Goal: Task Accomplishment & Management: Complete application form

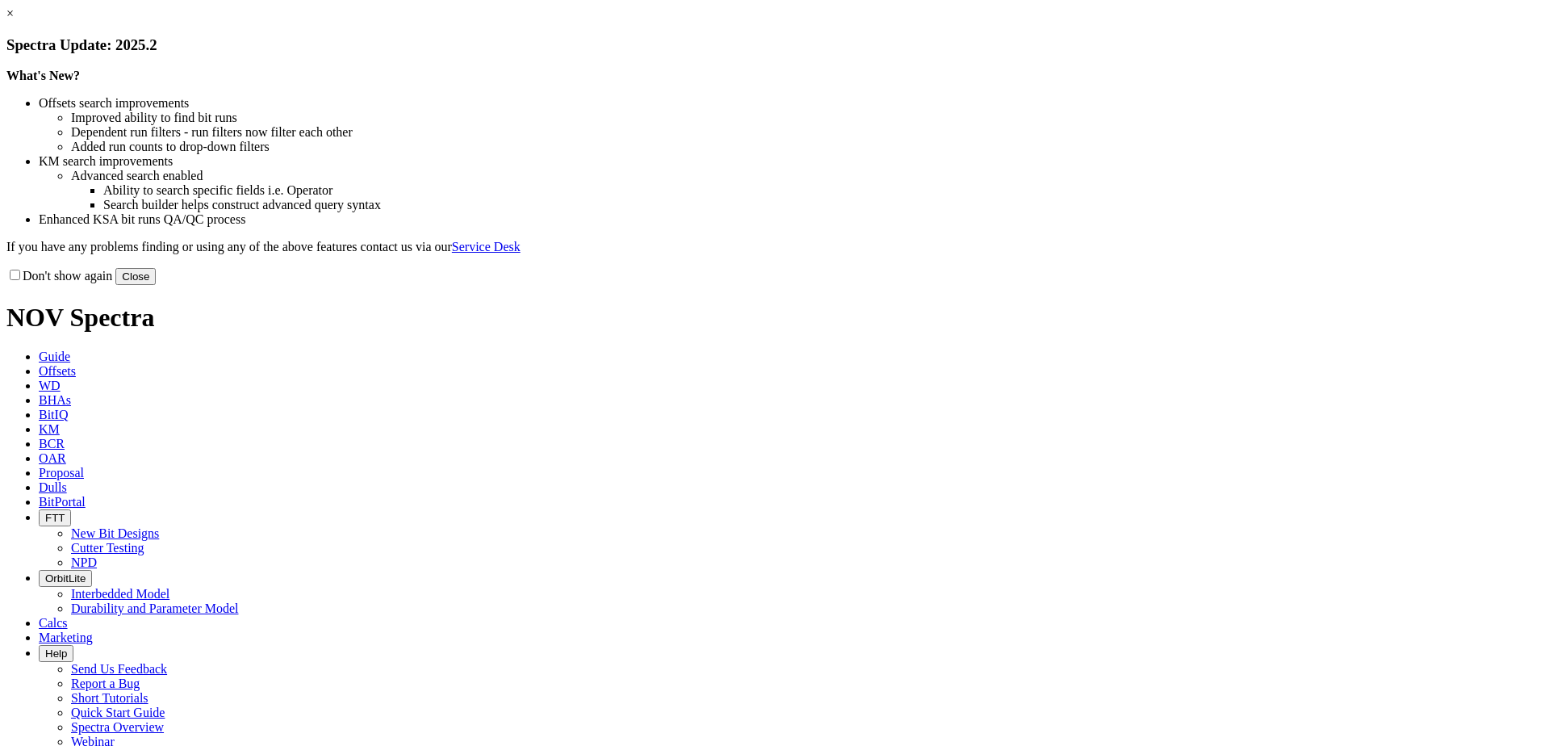
click at [156, 285] on button "Close" at bounding box center [135, 276] width 40 height 17
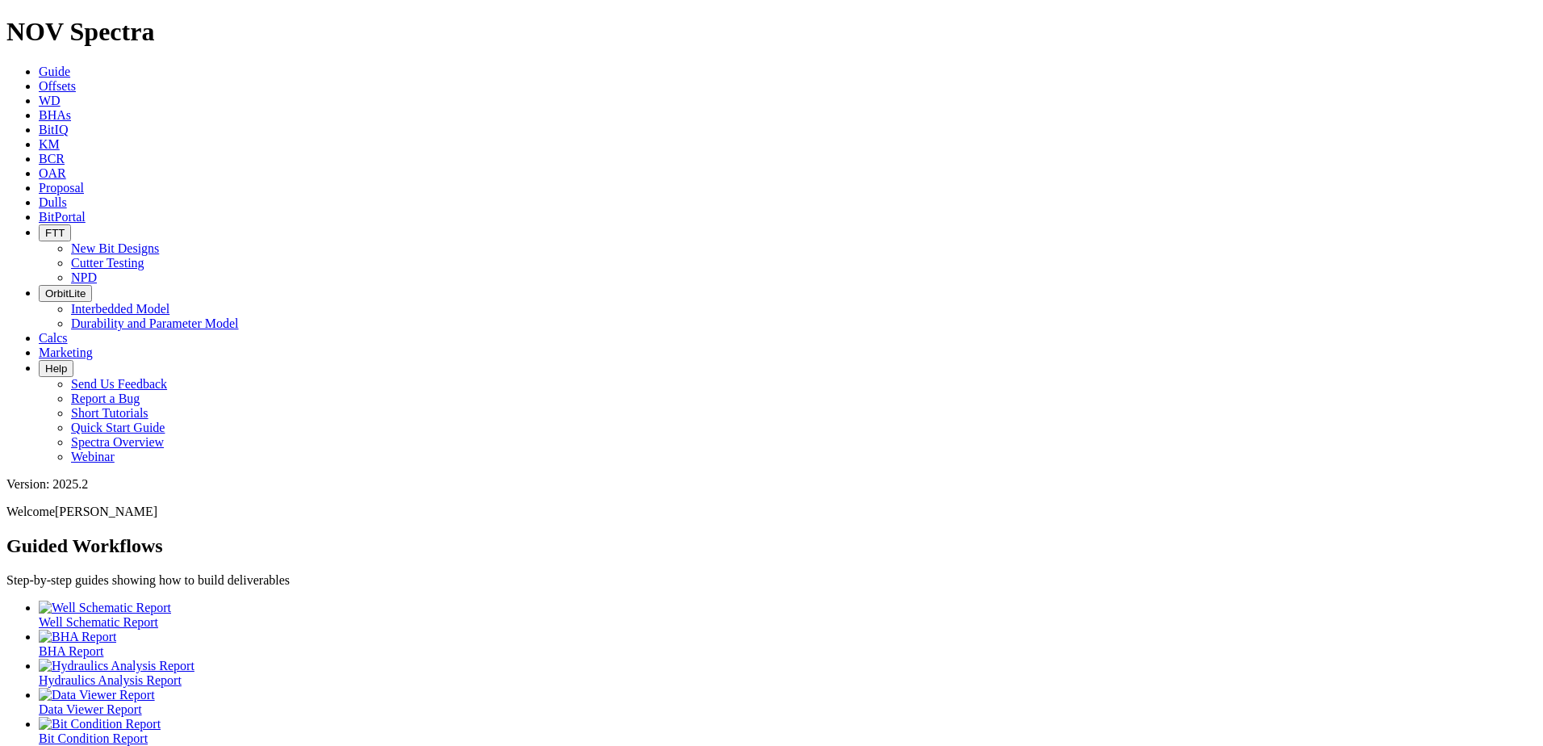
click at [67, 195] on span "Dulls" at bounding box center [53, 202] width 28 height 14
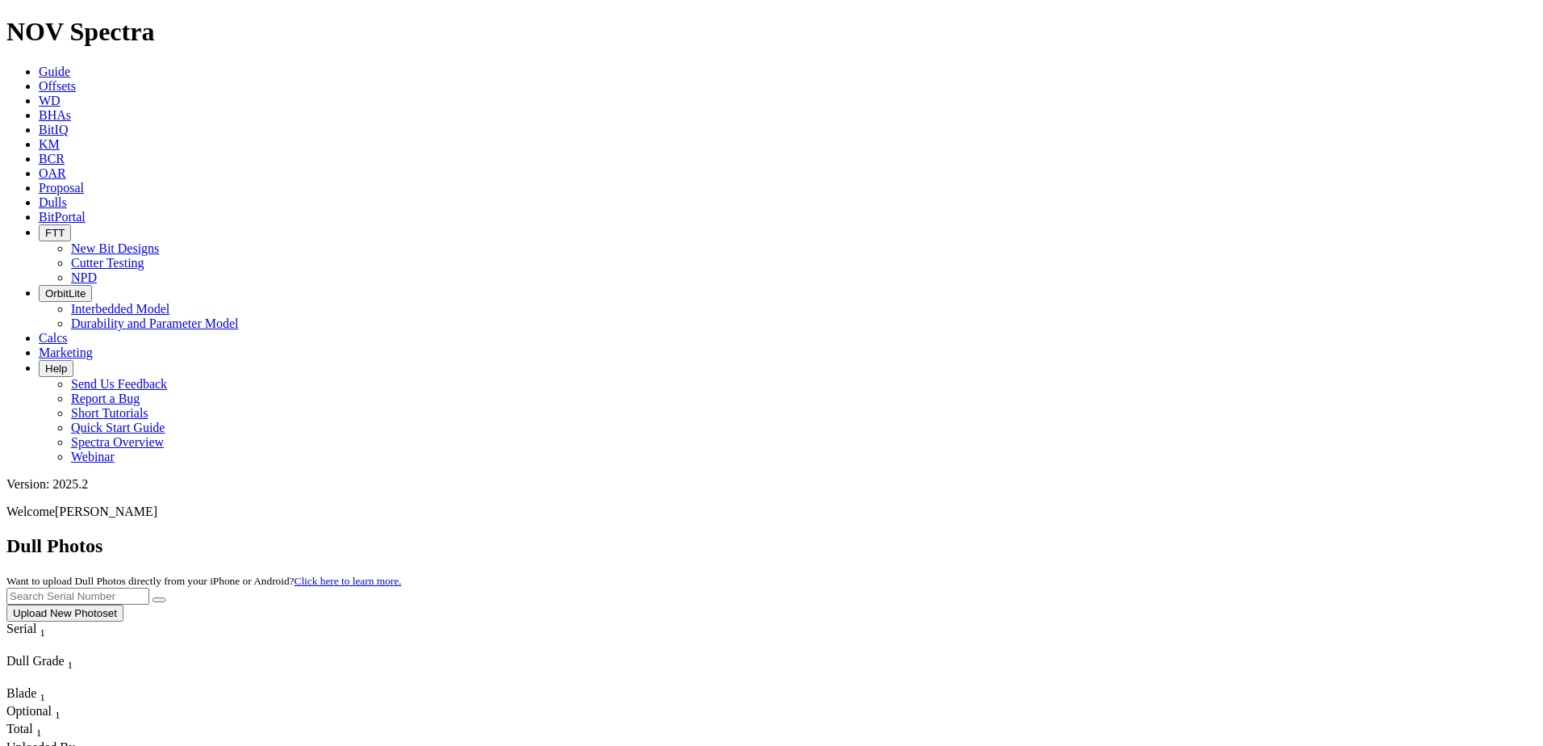
click at [149, 587] on input "text" at bounding box center [77, 595] width 143 height 17
type input "A321159"
click at [165, 597] on button "submit" at bounding box center [159, 599] width 13 height 5
click at [123, 604] on button "Upload New Photoset" at bounding box center [64, 612] width 117 height 17
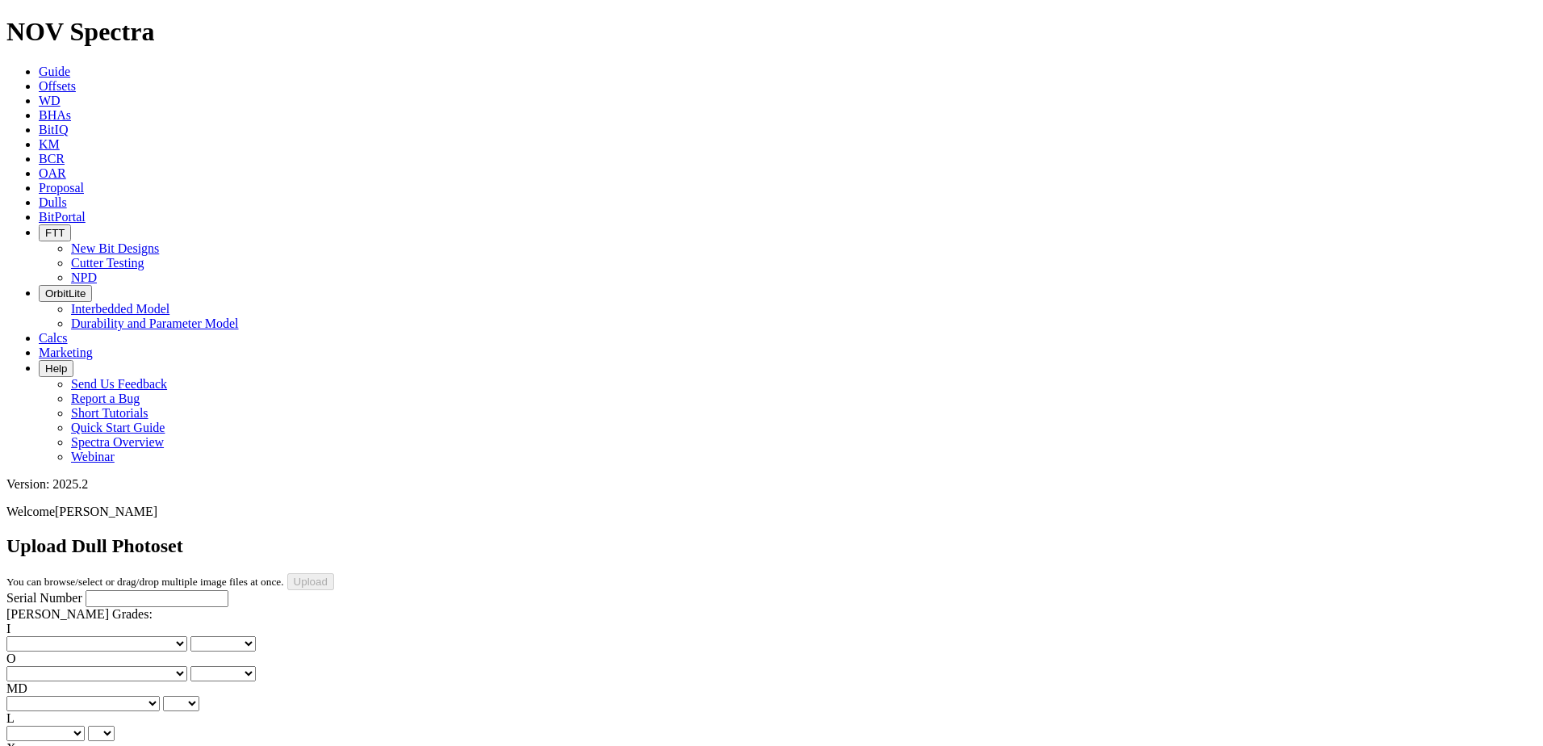
click at [96, 590] on input "Serial Number" at bounding box center [157, 598] width 143 height 17
type input "A321159"
click at [65, 636] on select "No lost, worn or damaged cutters 0 1 2 3 4 5 6 7 8 No diamond table left on any…" at bounding box center [96, 643] width 181 height 15
select select "number:1"
click at [32, 636] on select "No lost, worn or damaged cutters 0 1 2 3 4 5 6 7 8 No diamond table left on any…" at bounding box center [96, 643] width 181 height 15
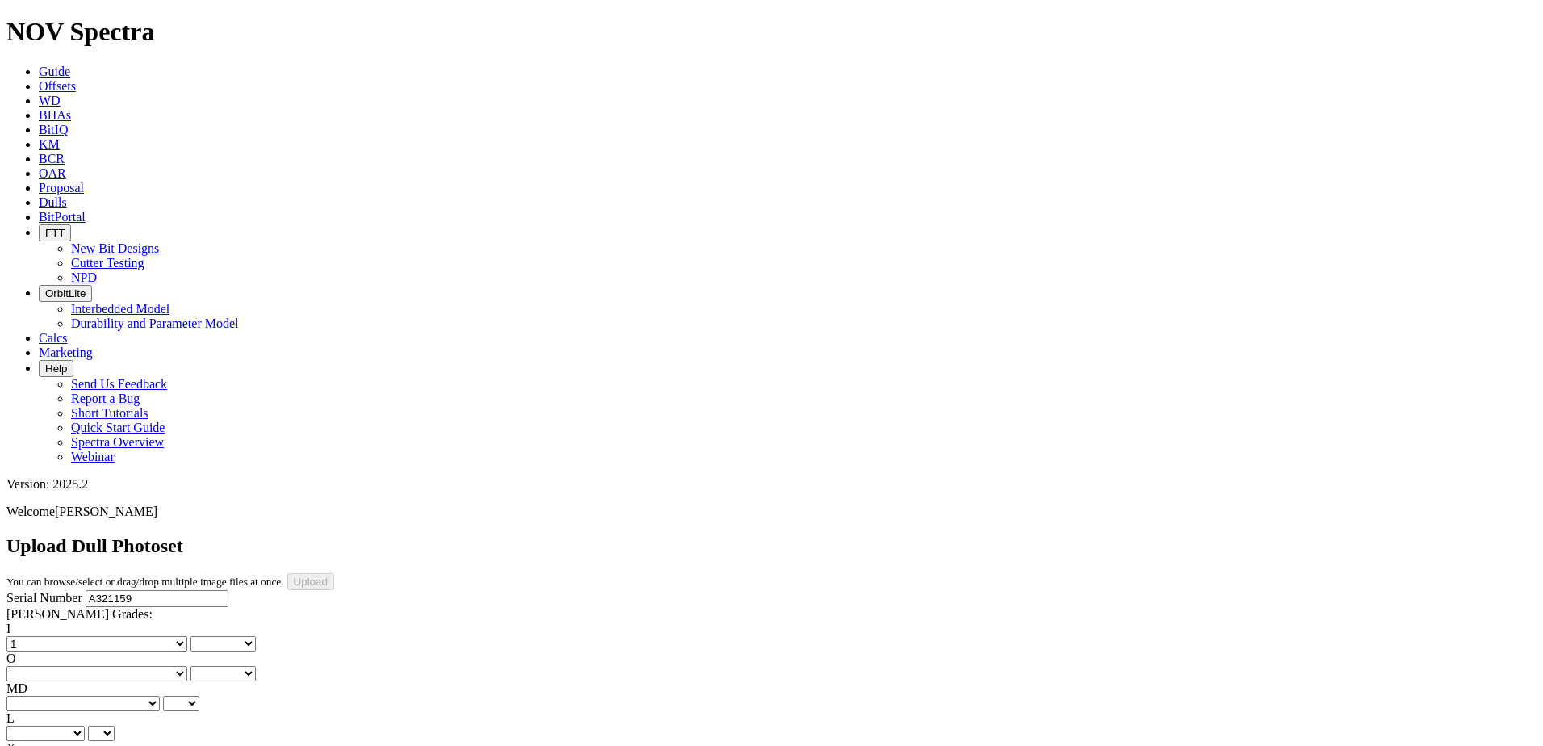
select select "number:1"
click at [159, 666] on select "No lost, worn or damaged cutters 0 1 2 3 4 5 6 7 8 No diamond table left on any…" at bounding box center [96, 673] width 181 height 15
select select "number:2"
click at [115, 666] on select "No lost, worn or damaged cutters 0 1 2 3 4 5 6 7 8 No diamond table left on any…" at bounding box center [96, 673] width 181 height 15
select select "number:2"
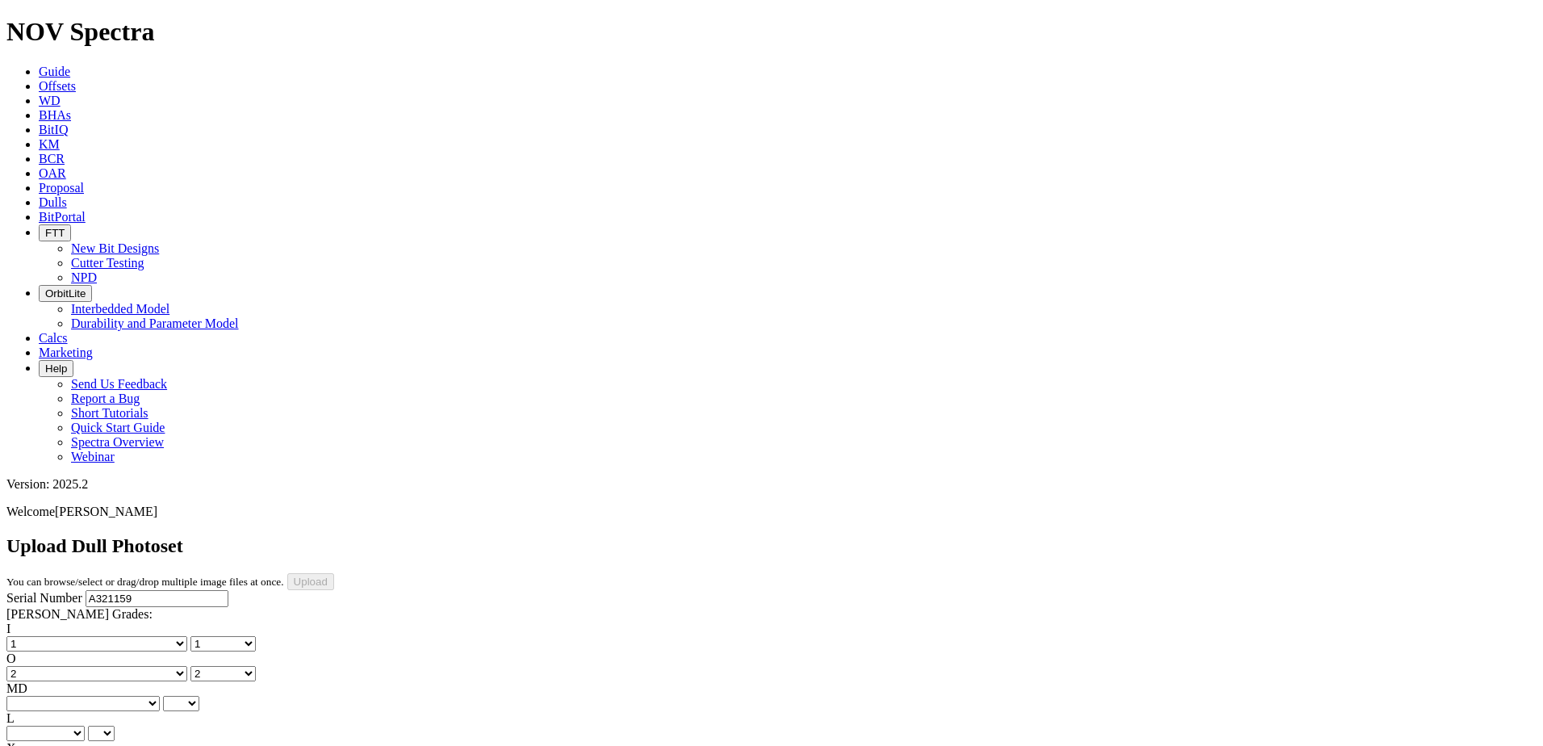
click at [77, 696] on select "BF - Bond Failure BT - Broken Teeth/Cutters BU - Balled Up Bit CR - Cored CT - …" at bounding box center [82, 703] width 153 height 15
select select "string:BT"
click at [32, 696] on select "BF - Bond Failure BT - Broken Teeth/Cutters BU - Balled Up Bit CR - Cored CT - …" at bounding box center [82, 703] width 153 height 15
select select "string:BT"
click at [85, 725] on select "A - All C - Cone G - Gauge N - Nose S - Shoulder T - Taper" at bounding box center [45, 732] width 78 height 15
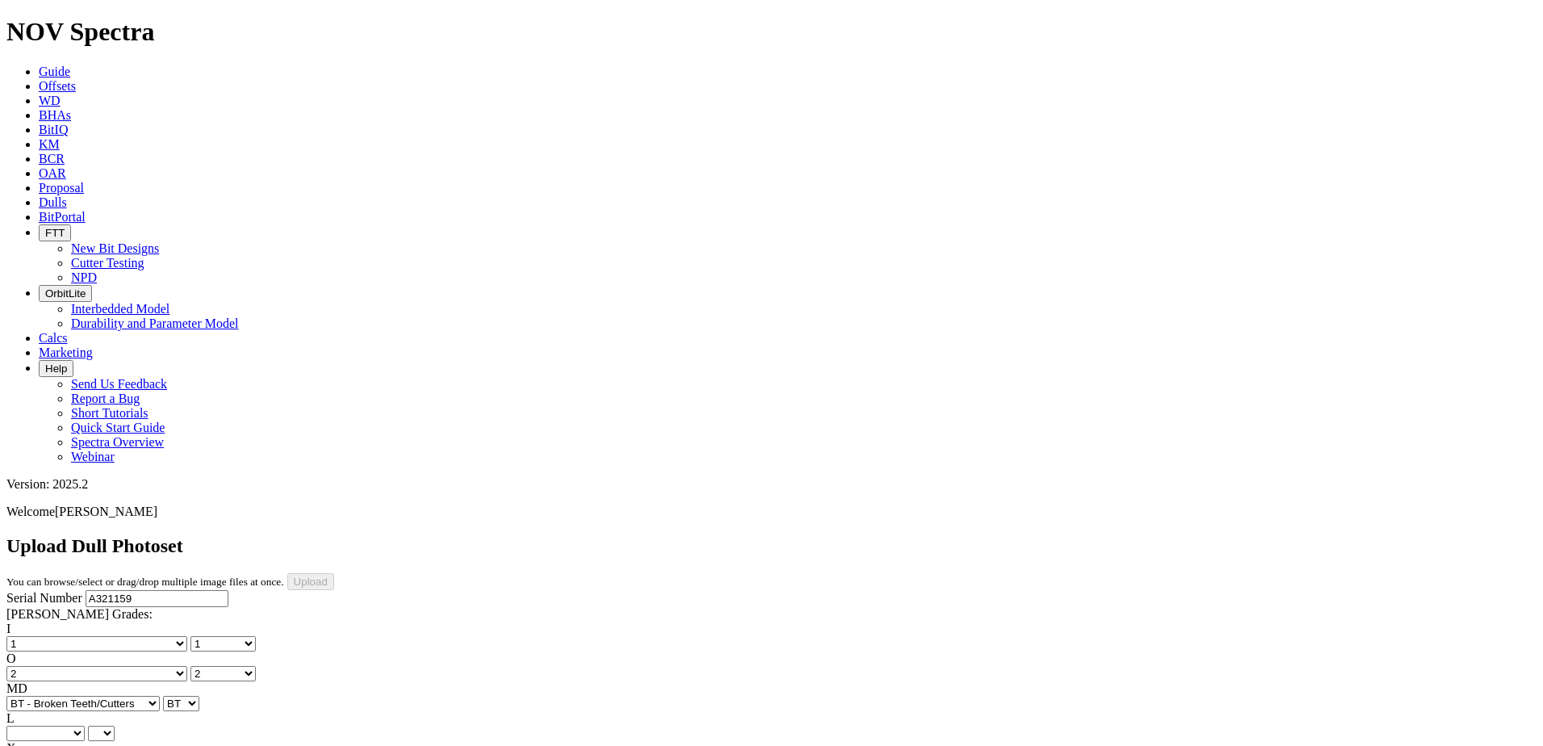
select select "string:S"
click at [85, 725] on select "A - All C - Cone G - Gauge N - Nose S - Shoulder T - Taper" at bounding box center [45, 732] width 78 height 15
select select "string:S"
select select "string:X"
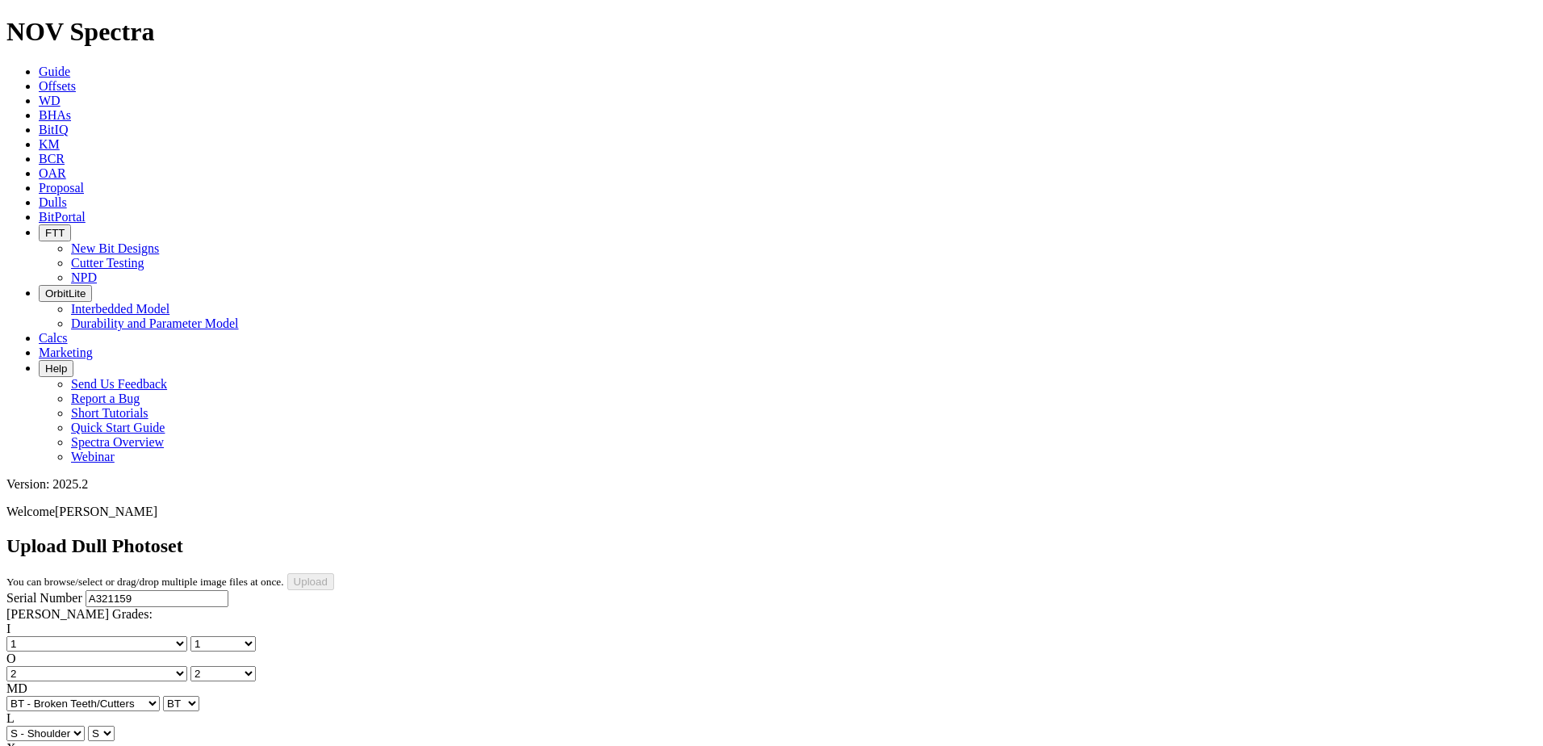
select select "string:X"
select select "string:I"
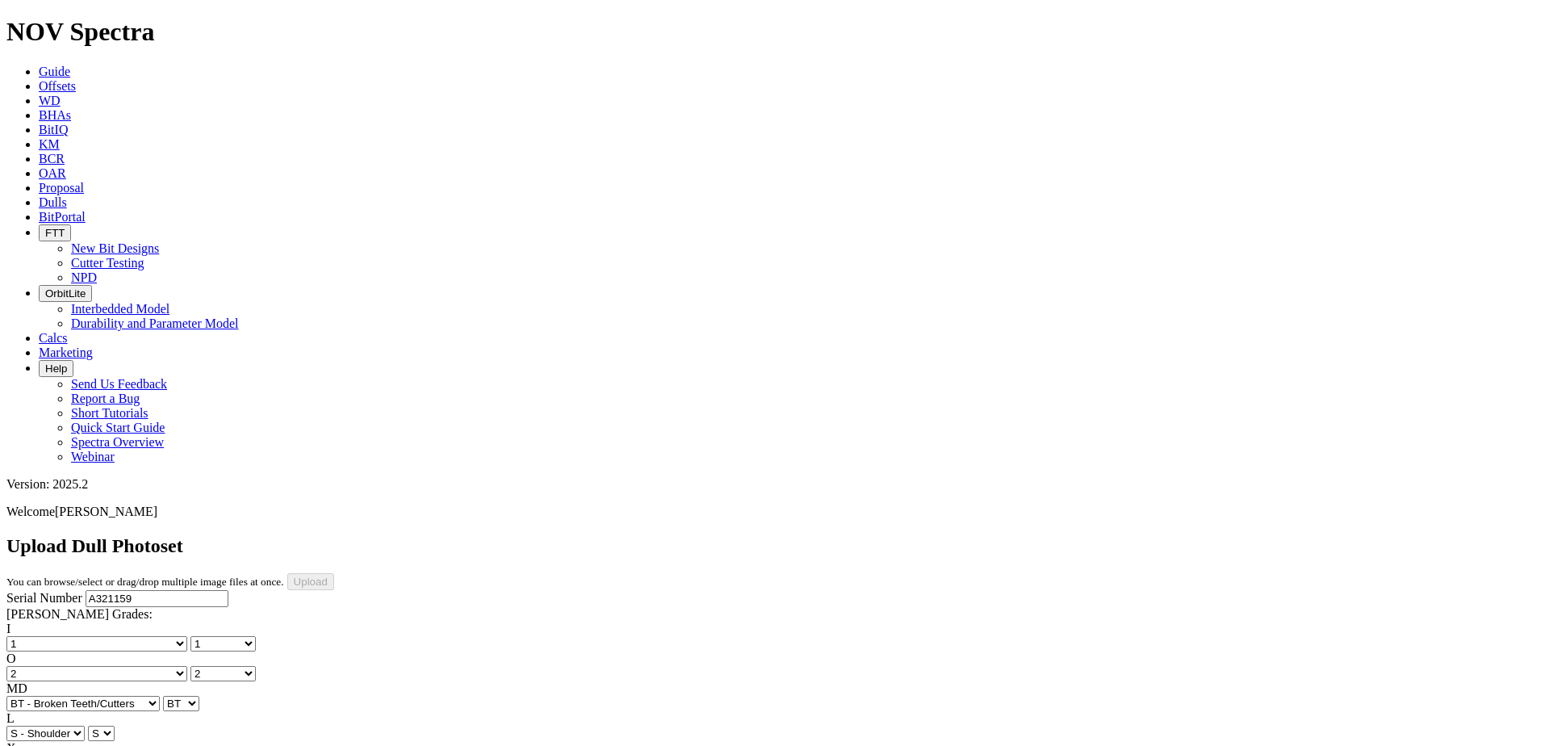
select select "string:I"
select select "string:CT"
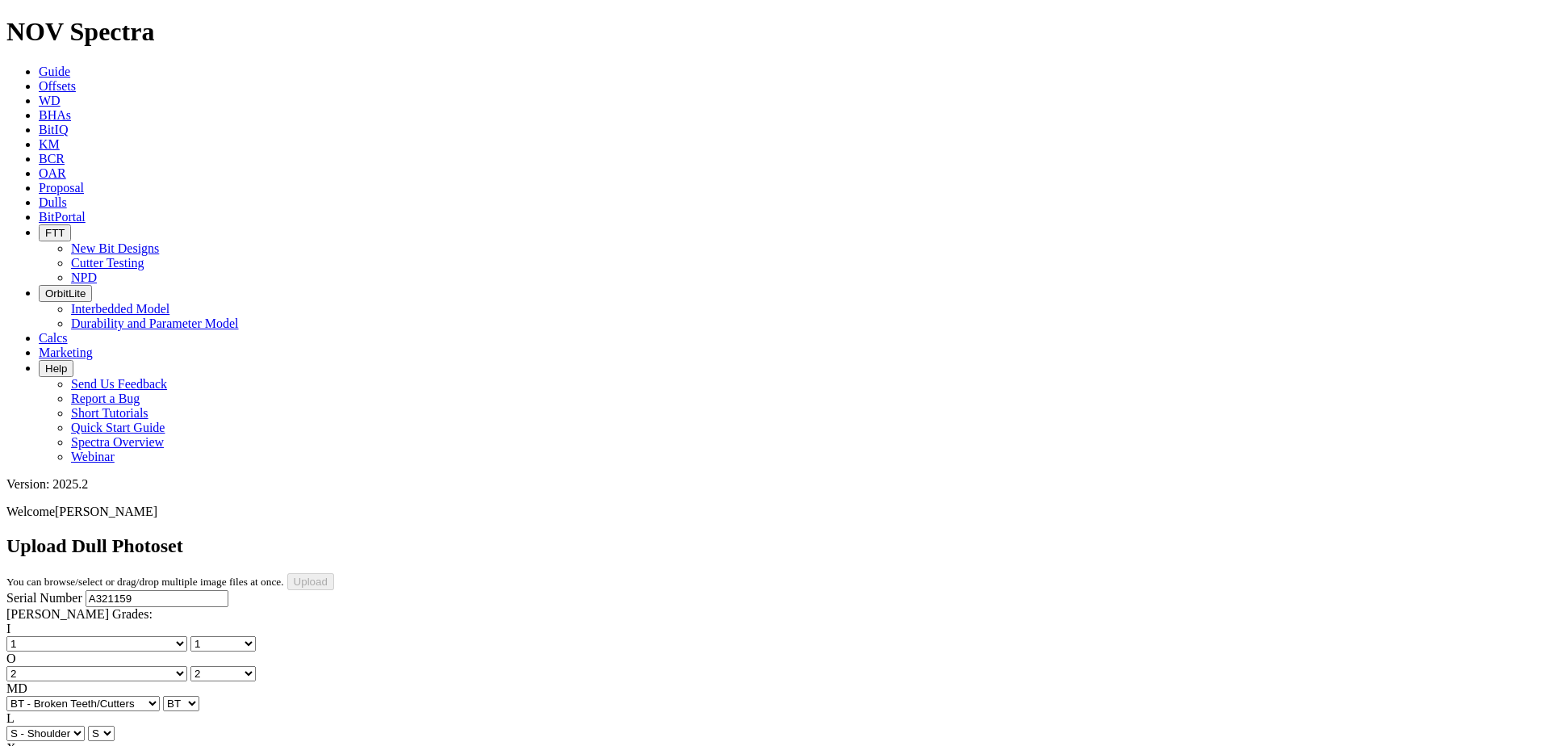
select select "string:TD"
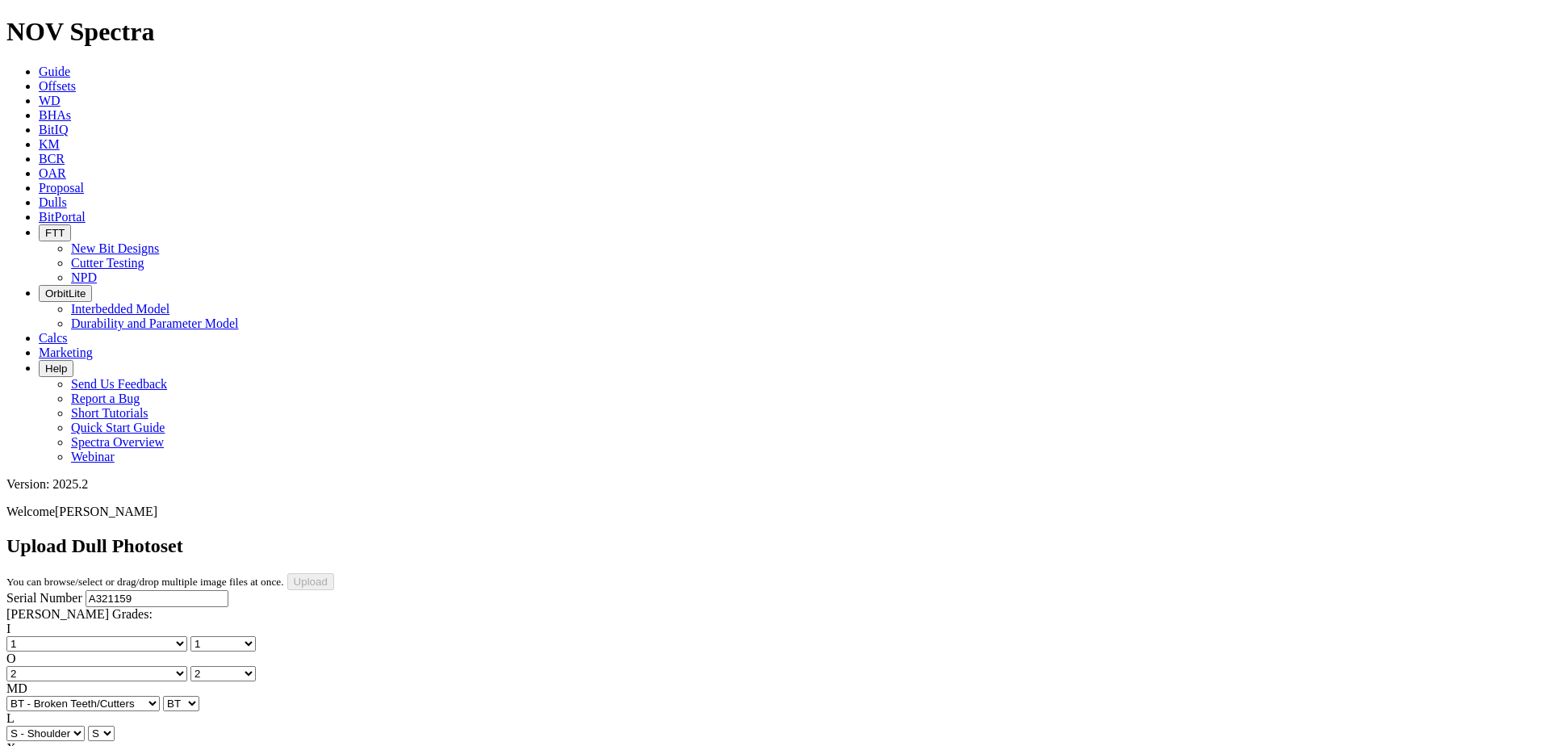
type input "[DATE]"
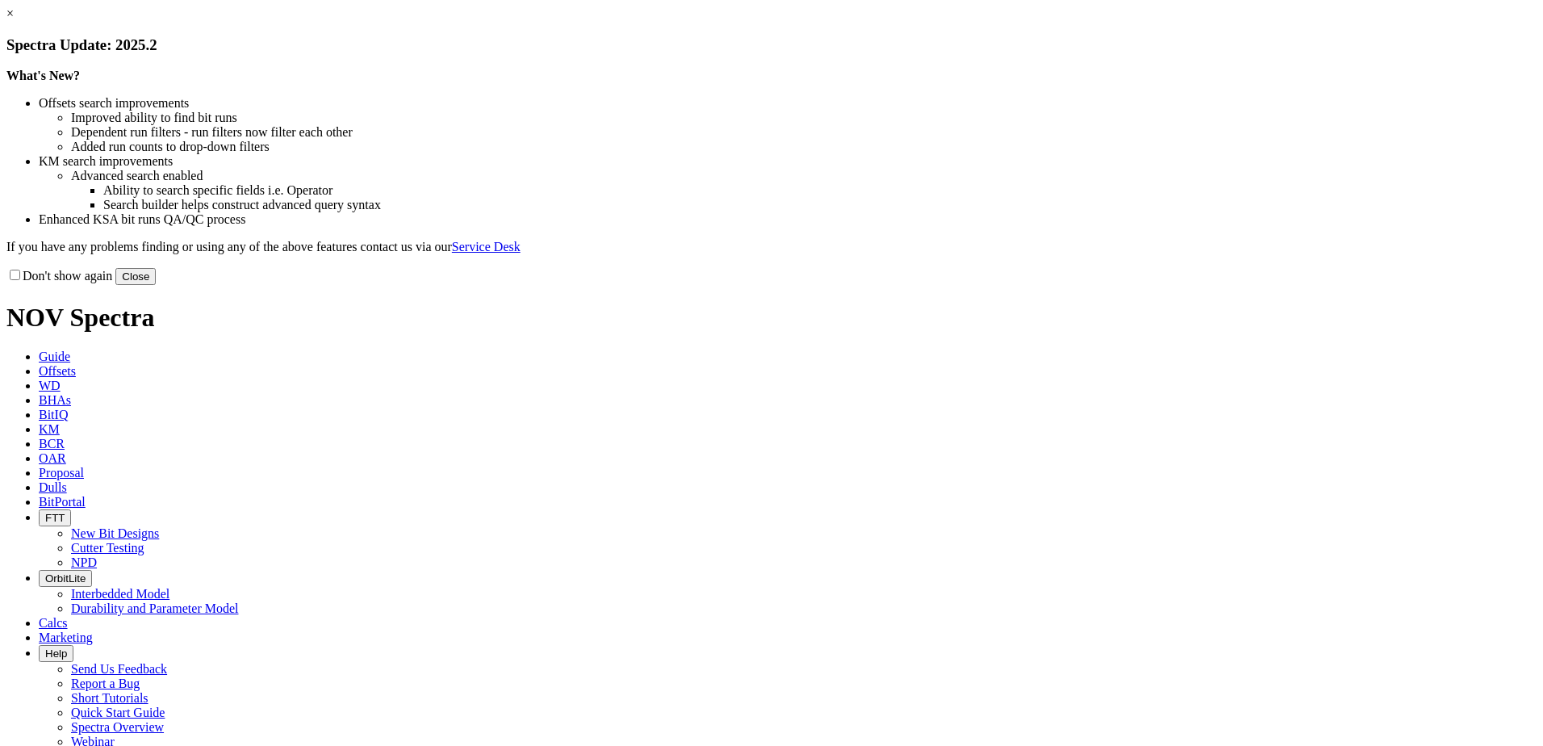
drag, startPoint x: 1093, startPoint y: 439, endPoint x: 873, endPoint y: 413, distance: 221.0
click at [156, 285] on button "Close" at bounding box center [135, 276] width 40 height 17
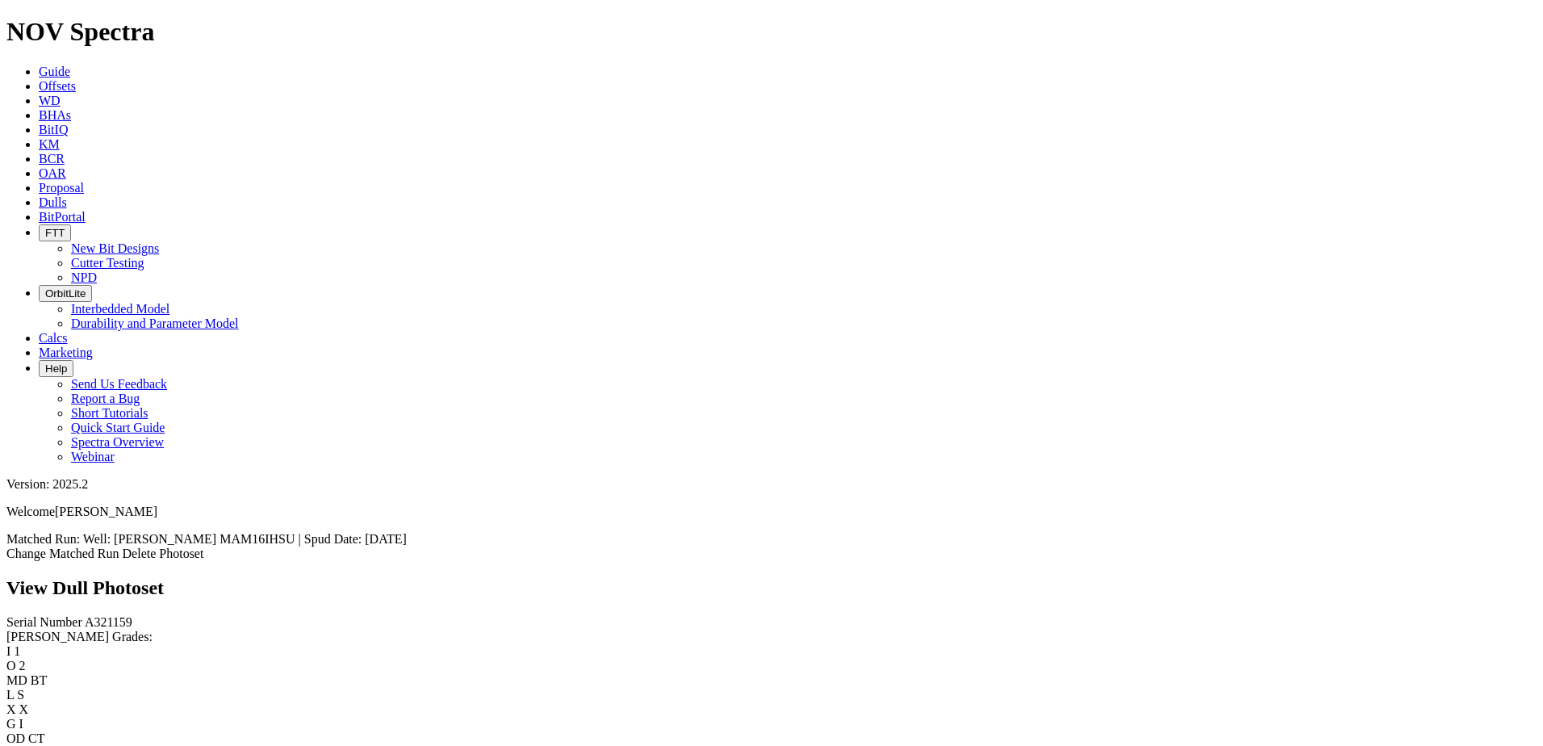
click at [76, 79] on span "Offsets" at bounding box center [57, 86] width 37 height 14
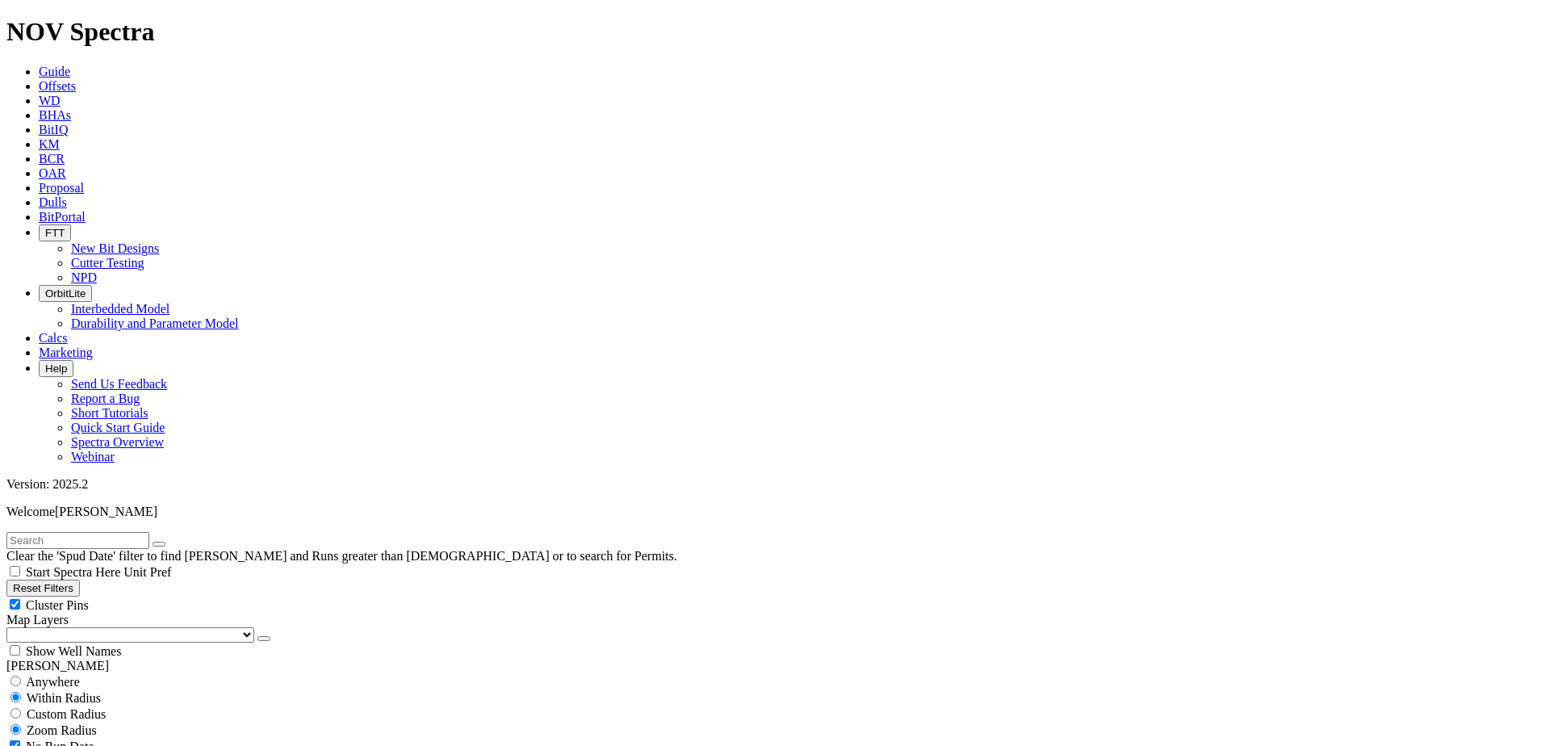
click at [97, 532] on input "text" at bounding box center [77, 540] width 143 height 17
type input "A321158"
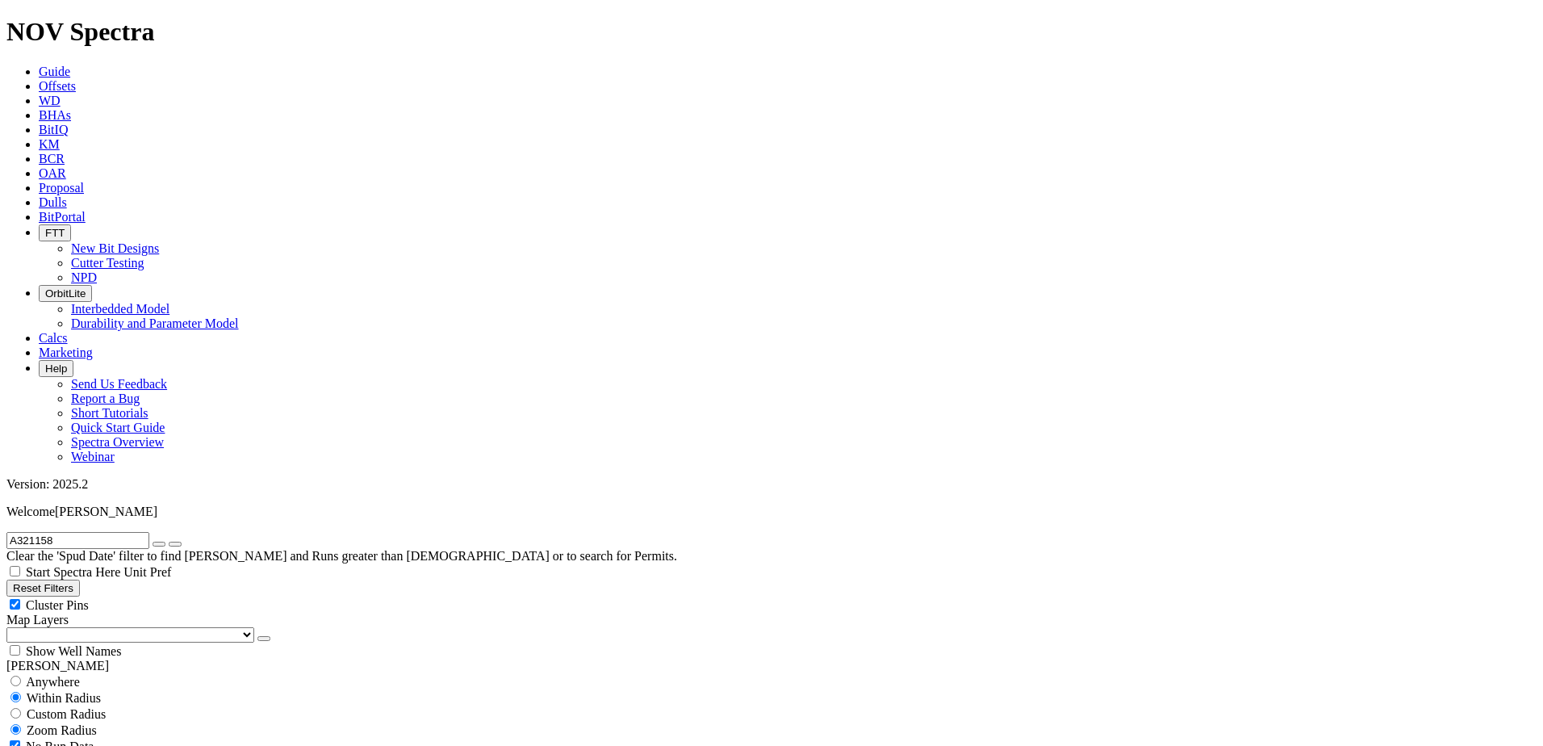
click at [159, 544] on icon "button" at bounding box center [159, 544] width 0 height 0
select select "12.25"
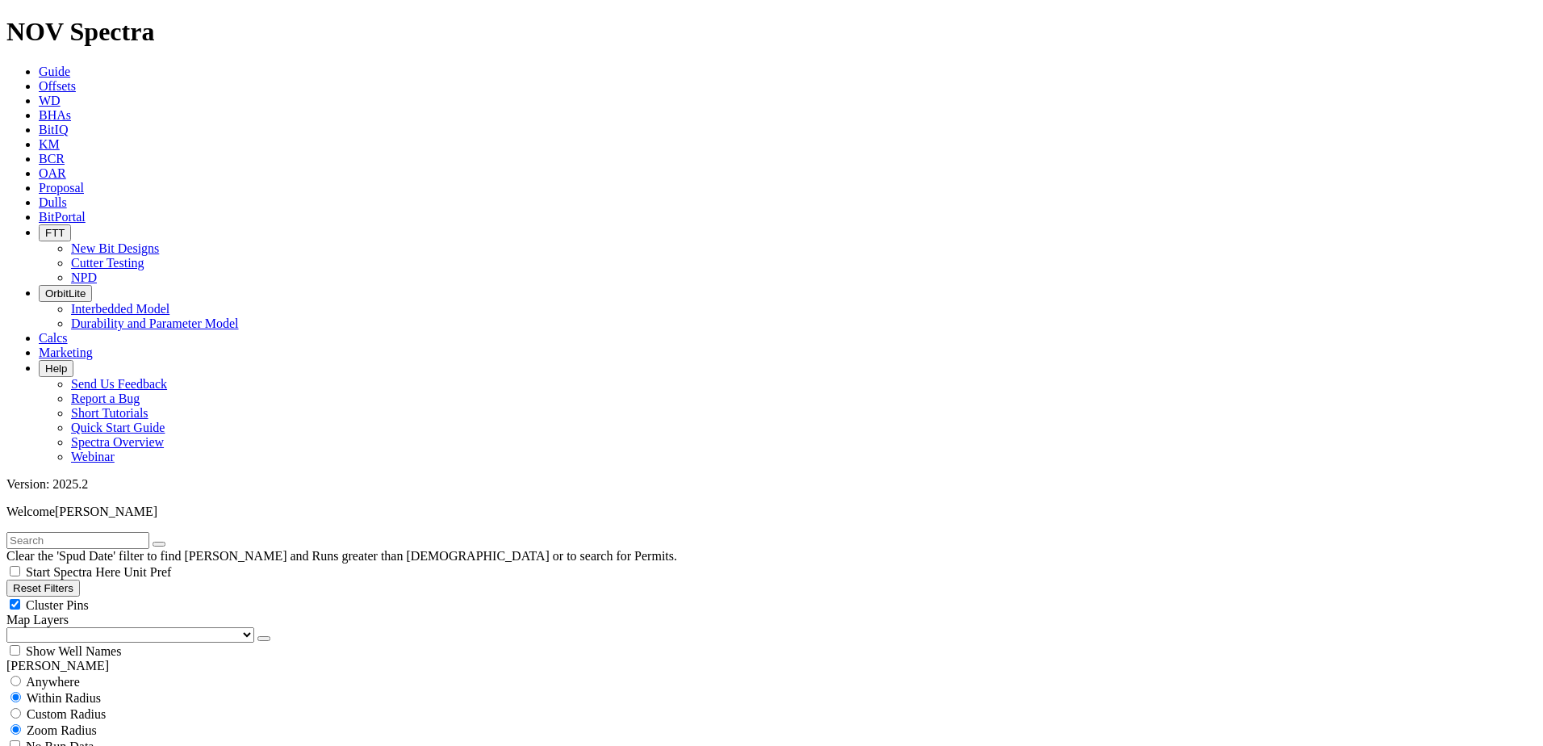
checkbox input "false"
select select "? number:12.25 ?"
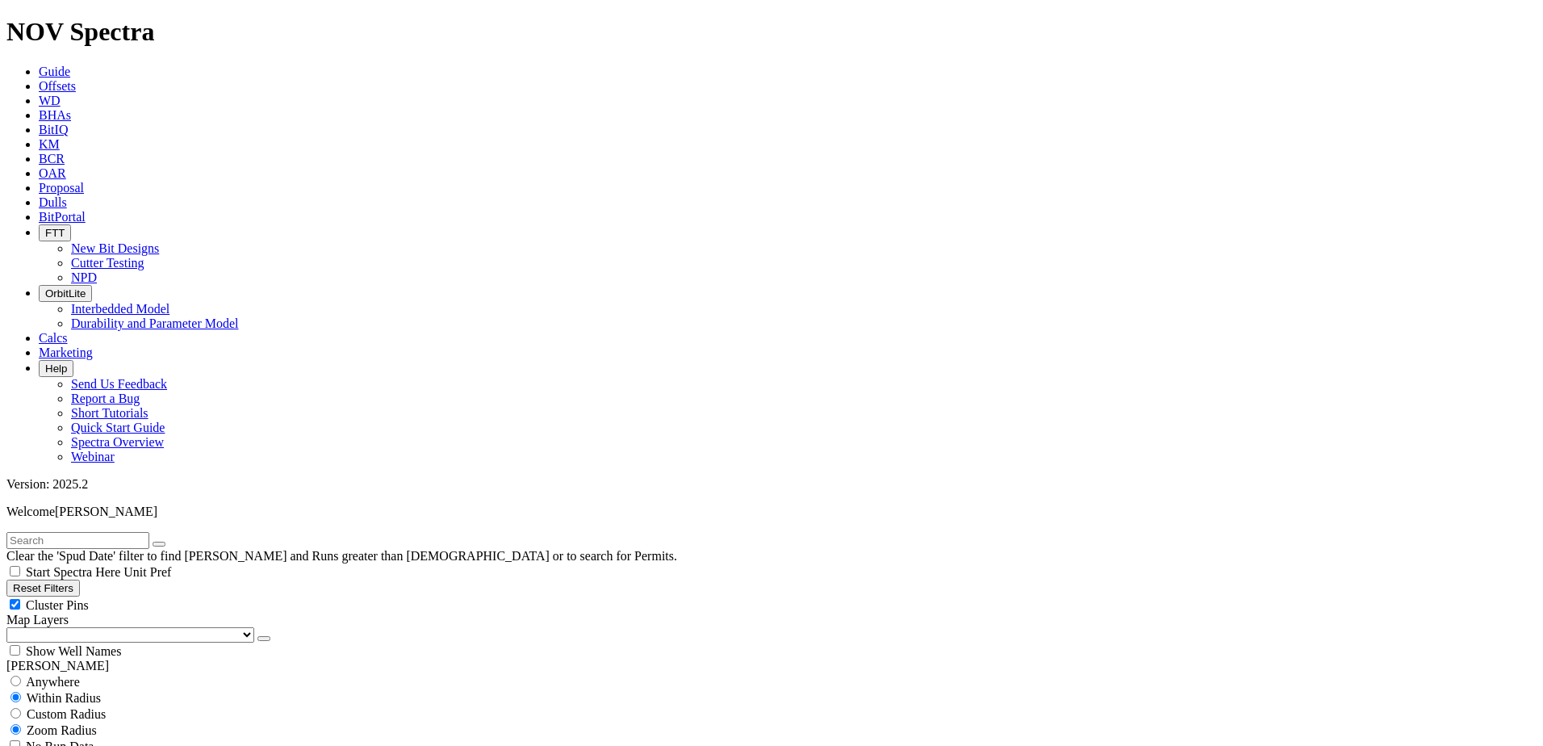
scroll to position [484, 0]
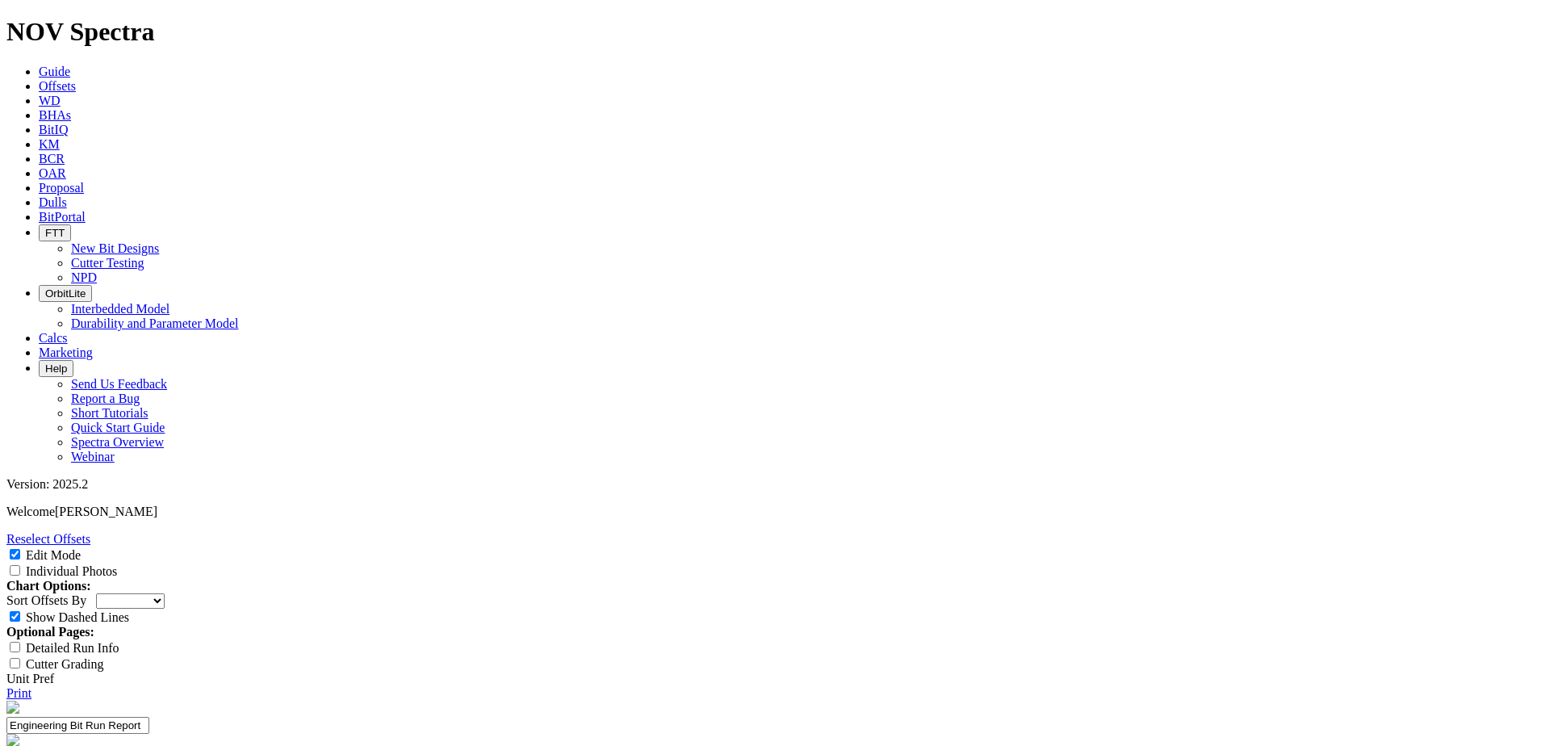
type textarea "Air Utica"
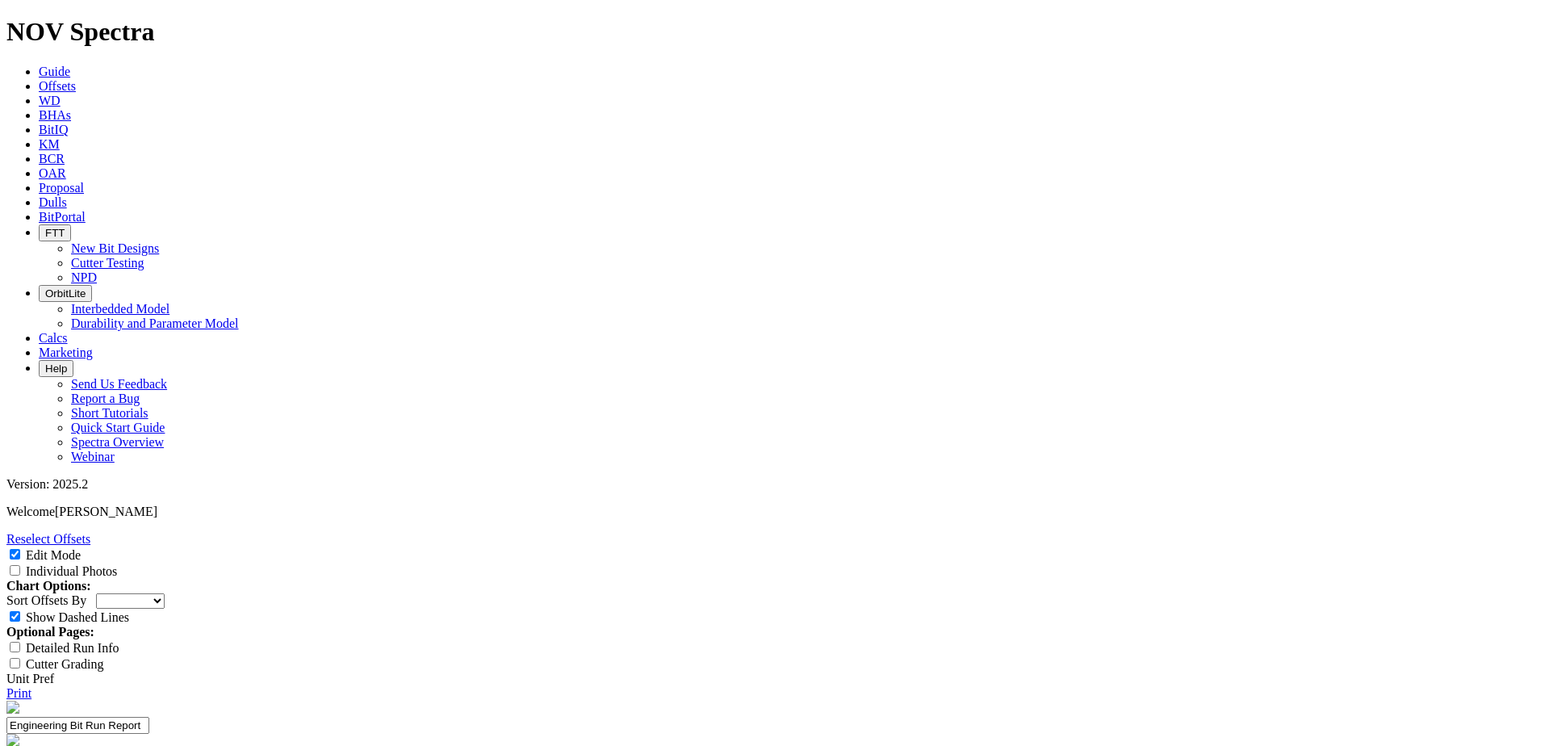
select select "New Bit Design"
type input "Air Utica"
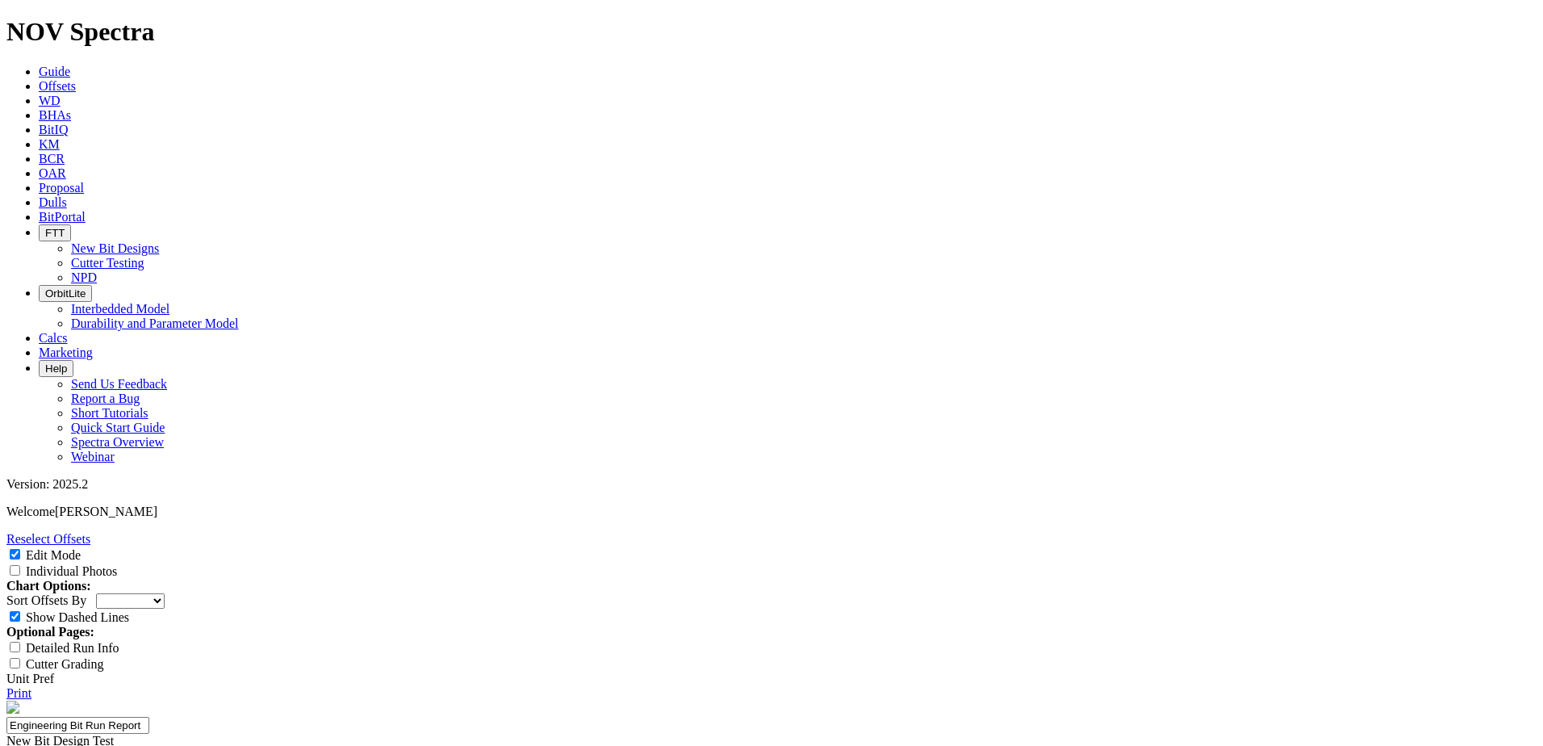
type textarea "Air Utica design to increase ROP/durability over TKC76-AB1."
type input "Durability"
type input "~8,000 ft. interval w/o DBR, <+ 1-2 dull"
type input "ROP"
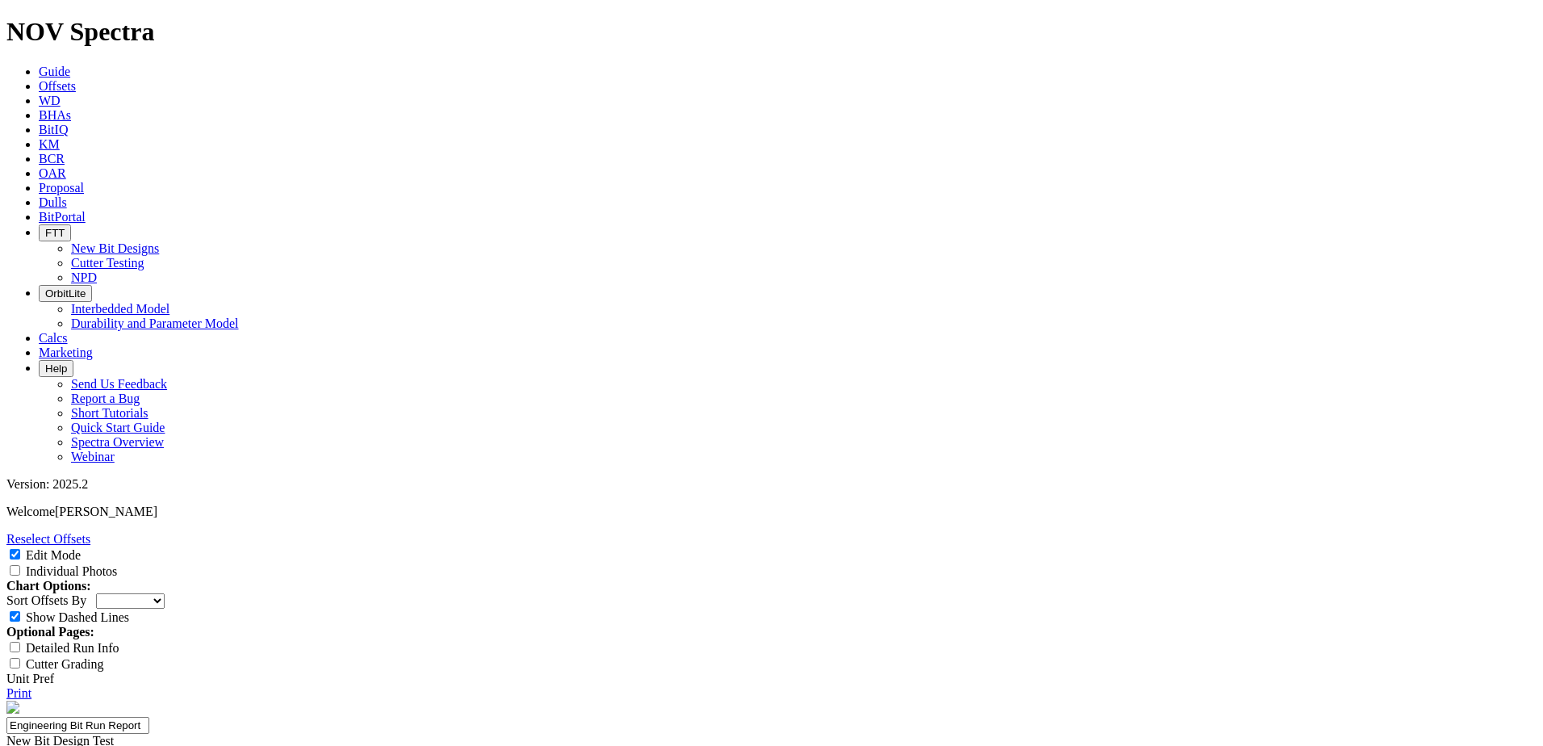
type input "Match or exceed 70 ft/hr ROP"
type input "Steerability"
type input "2-4 deg/100 ft, <0.5 deg/100 ft drop"
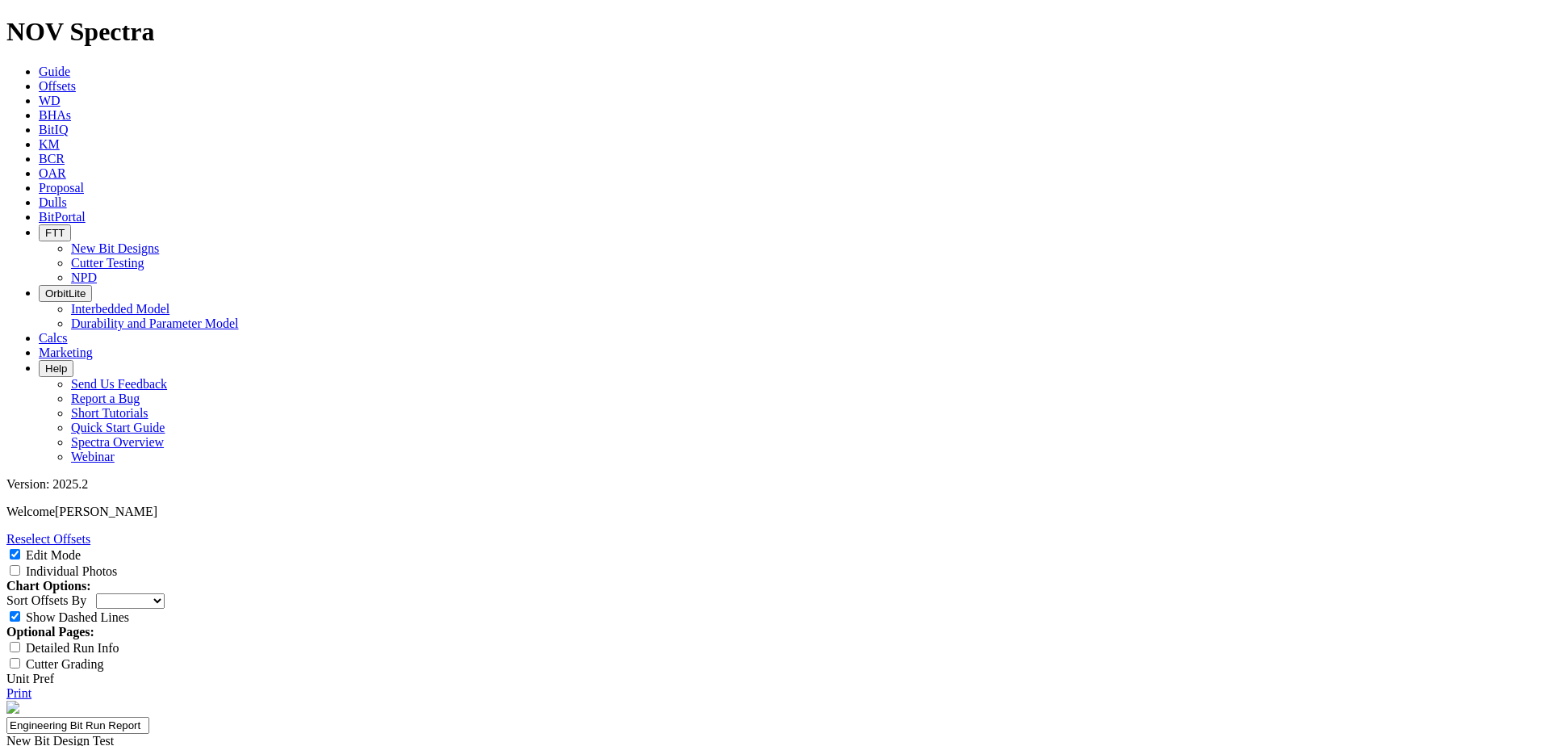
type input "25-0368"
type input "1"
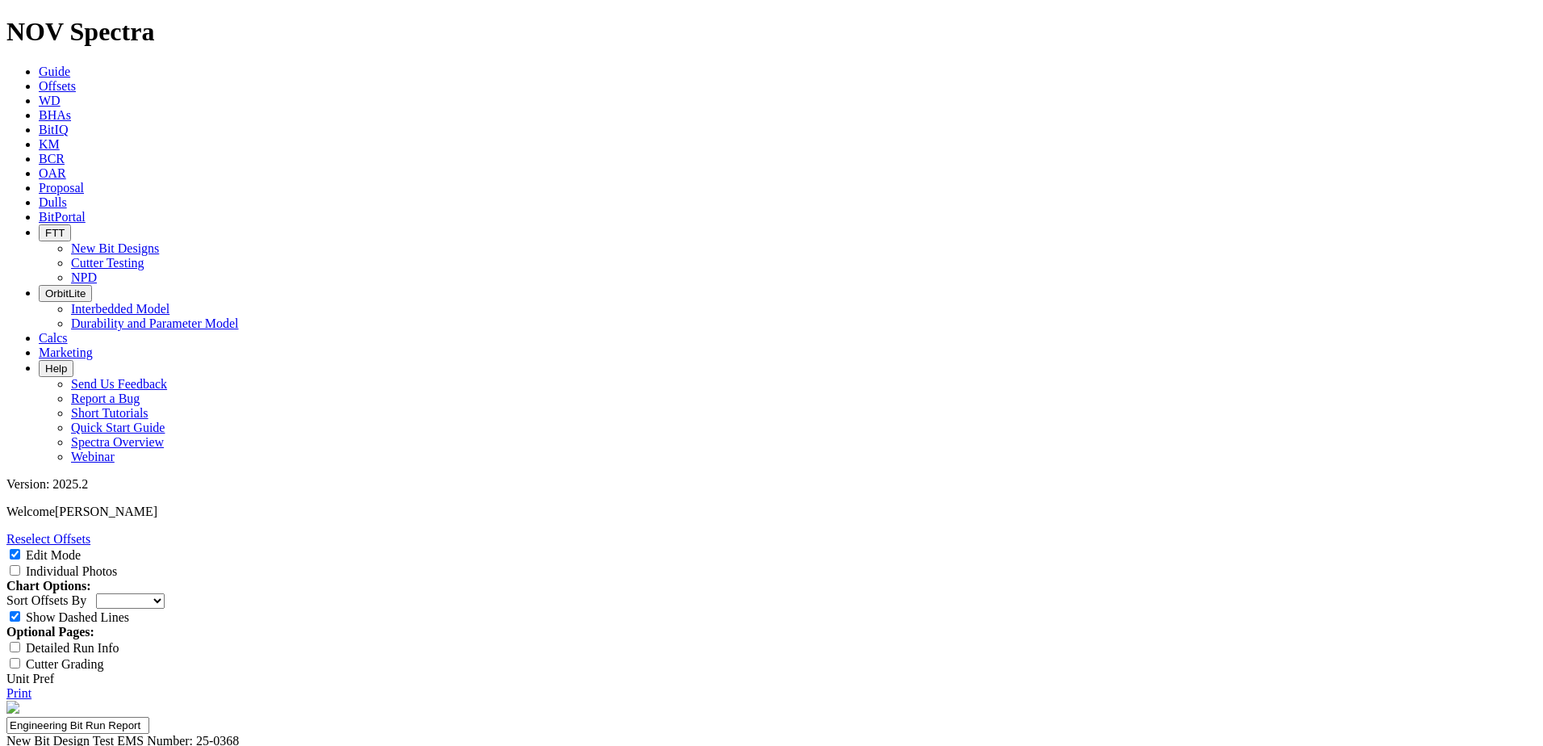
type input "J"
type input "Wade Mendoza"
type textarea "CNX was very happy with the new AH1 designs performance as it met durability ex…"
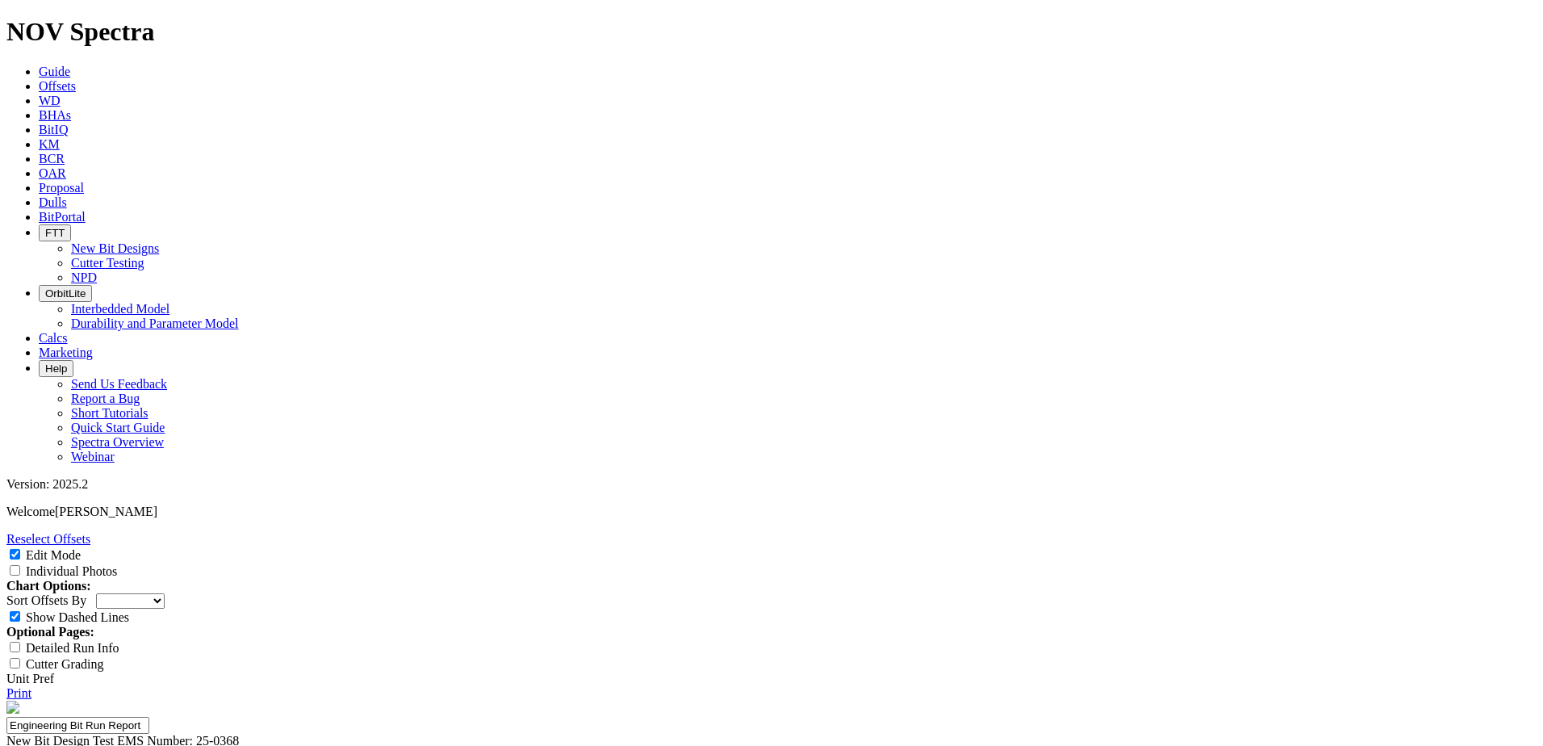
click at [20, 565] on input "Individual Photos" at bounding box center [15, 570] width 10 height 10
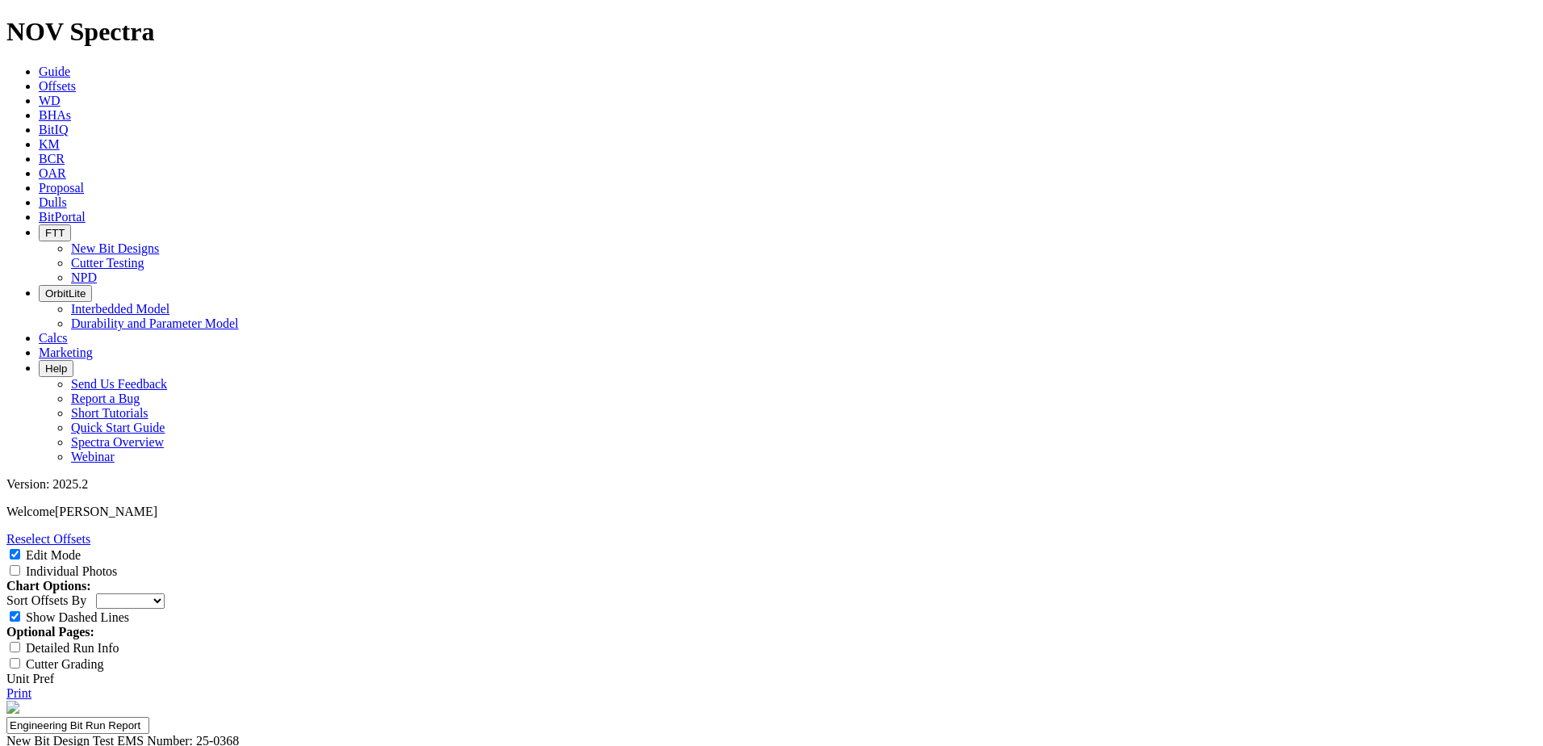
checkbox input "true"
